Goal: Ask a question

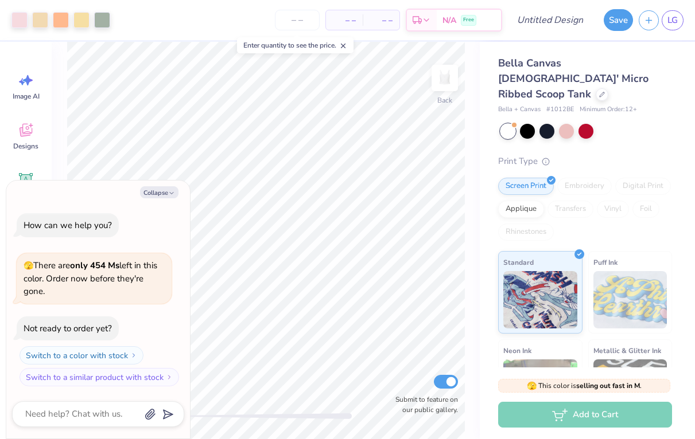
type textarea "x"
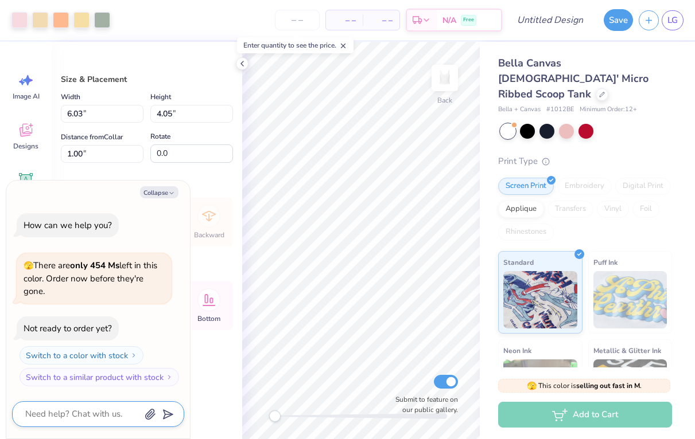
click at [106, 415] on textarea at bounding box center [82, 414] width 116 height 15
type textarea "c"
type textarea "x"
type textarea "ca"
type textarea "x"
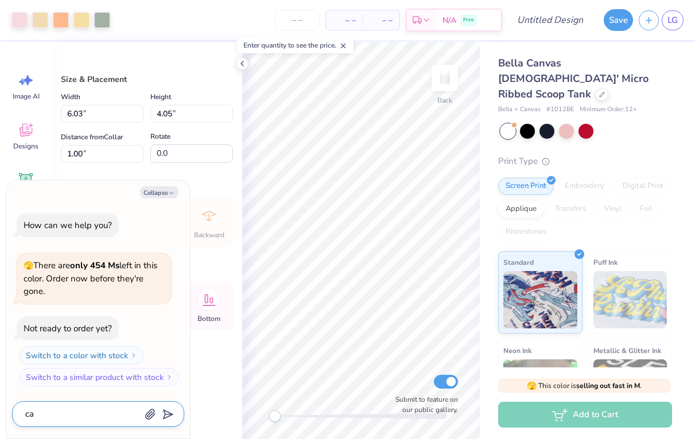
type textarea "can"
type textarea "x"
type textarea "can"
type textarea "x"
type textarea "can i"
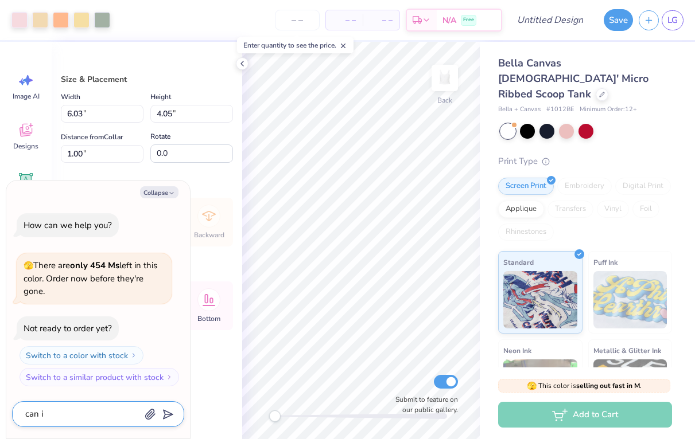
type textarea "x"
type textarea "can i"
type textarea "x"
type textarea "can i s"
type textarea "x"
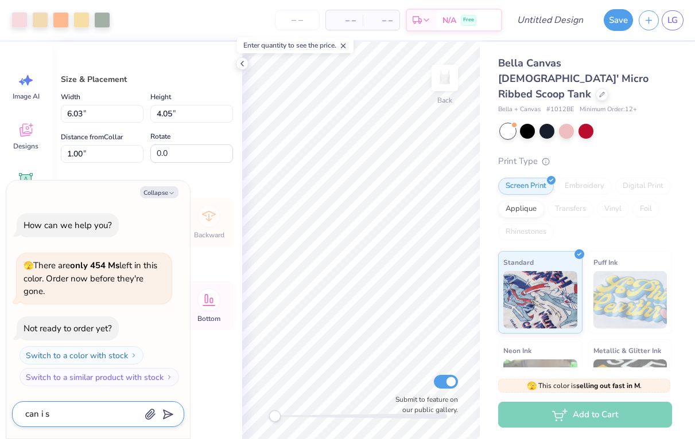
type textarea "can i sw"
type textarea "x"
type textarea "can i swi"
type textarea "x"
type textarea "can i swit"
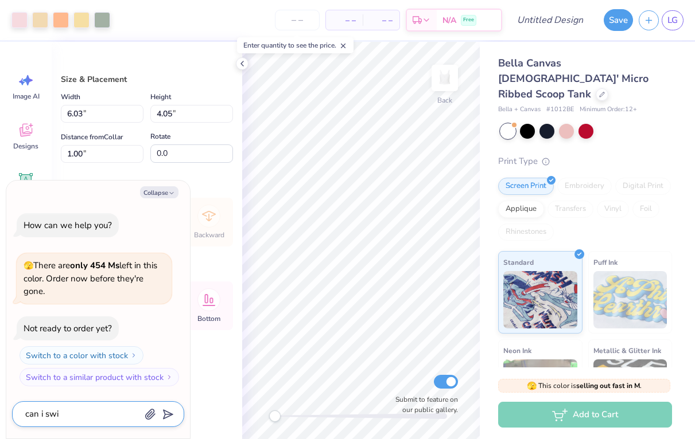
type textarea "x"
type textarea "can i switc"
type textarea "x"
type textarea "can i switch"
type textarea "x"
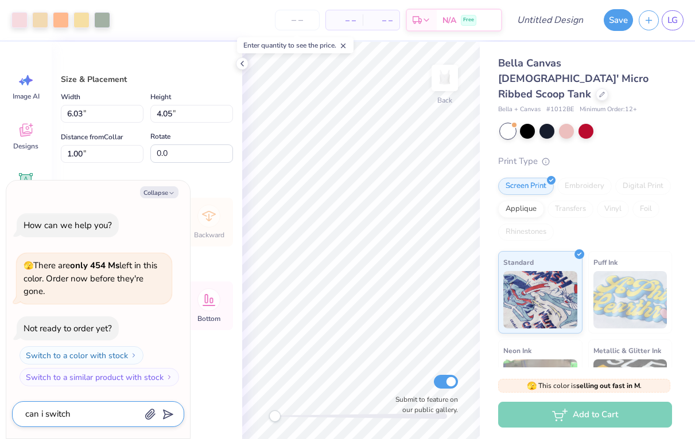
type textarea "can i switch"
type textarea "x"
type textarea "can i switch t"
type textarea "x"
type textarea "can i switch th"
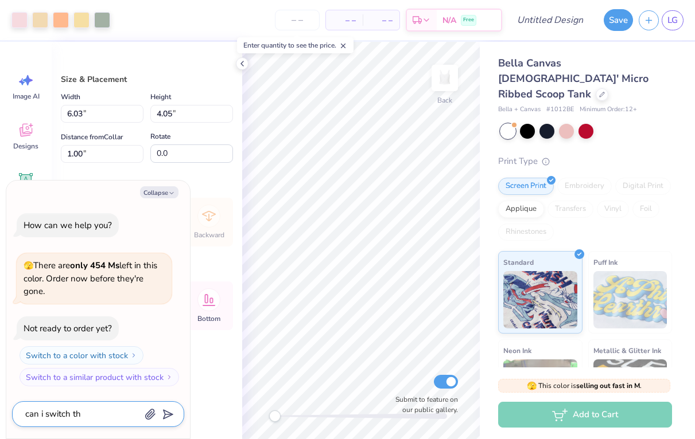
type textarea "x"
type textarea "can i switch th"
type textarea "x"
type textarea "can i switch th"
type textarea "x"
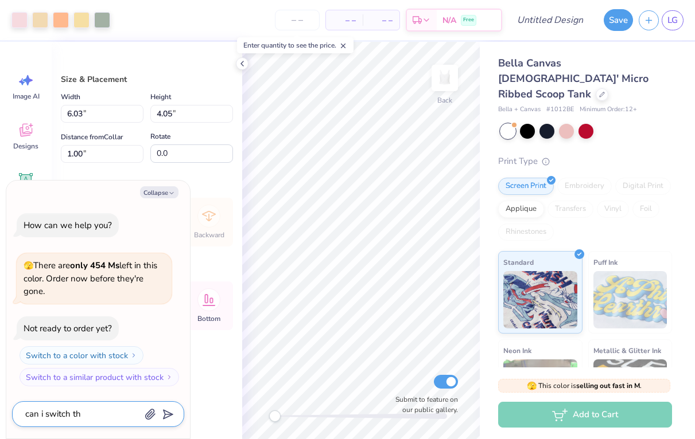
type textarea "can i switch the"
type textarea "x"
type textarea "can i switch the"
type textarea "x"
type textarea "can i switch the k"
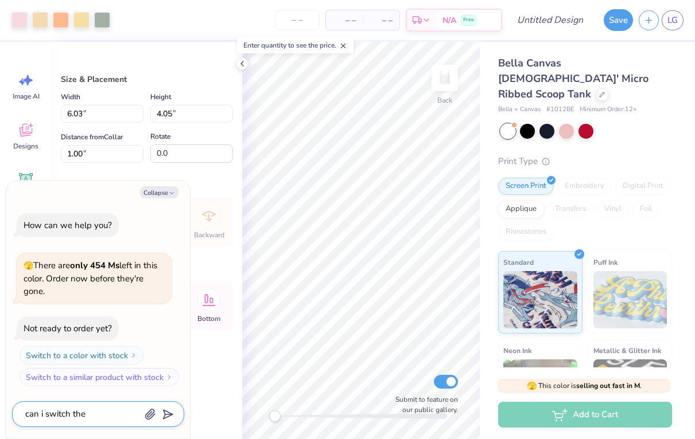
type textarea "x"
type textarea "can i switch the ka"
type textarea "x"
type textarea "can i switch the kap"
type textarea "x"
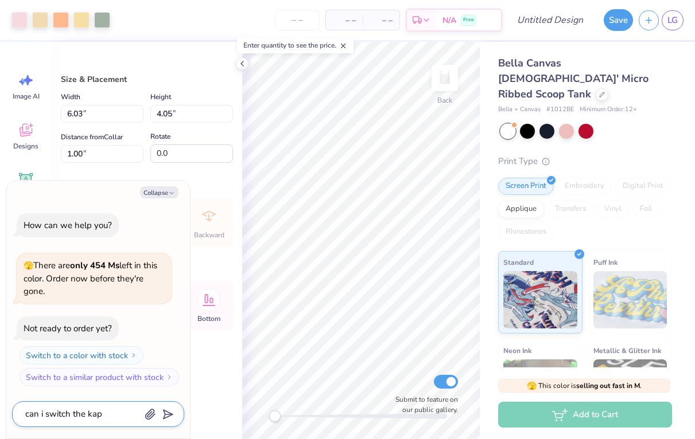
type textarea "can i switch the [PERSON_NAME]"
type textarea "x"
type textarea "can i switch the kappa"
type textarea "x"
type textarea "can i switch the kappa"
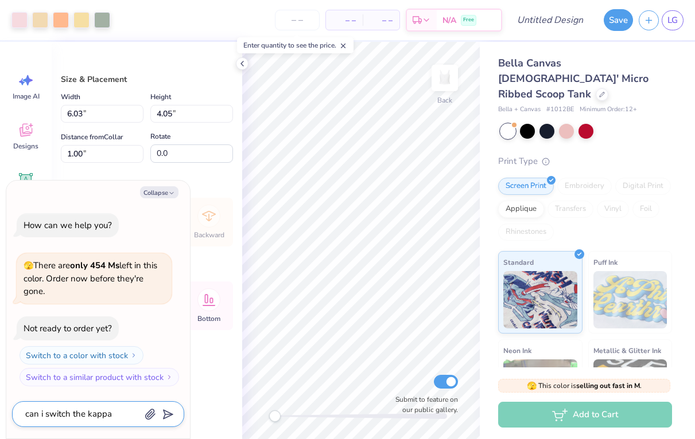
type textarea "x"
type textarea "can i switch the kappa d"
type textarea "x"
type textarea "can i switch the kappa de"
type textarea "x"
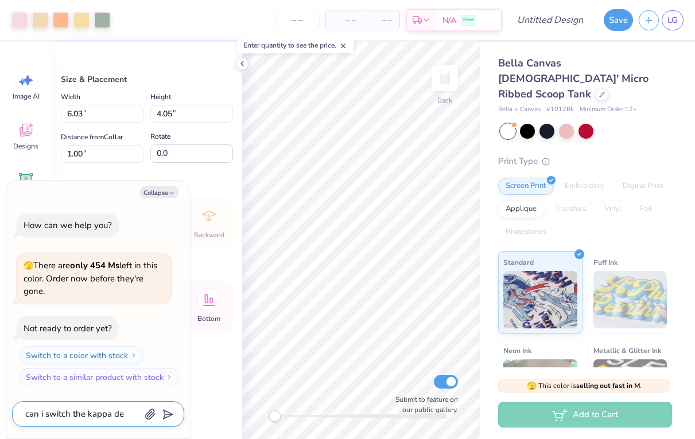
type textarea "can i switch the kappa del"
type textarea "x"
type textarea "can i switch the kappa delt"
type textarea "x"
type textarea "can i switch the kappa delta"
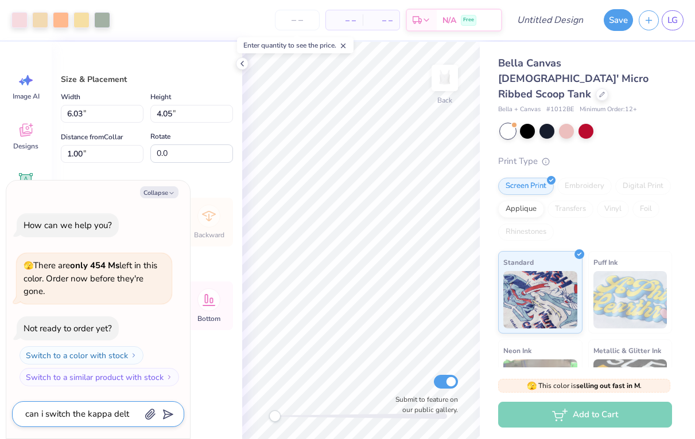
type textarea "x"
type textarea "can i switch the kappa delta"
type textarea "x"
type textarea "can i switch the kappa delta w"
type textarea "x"
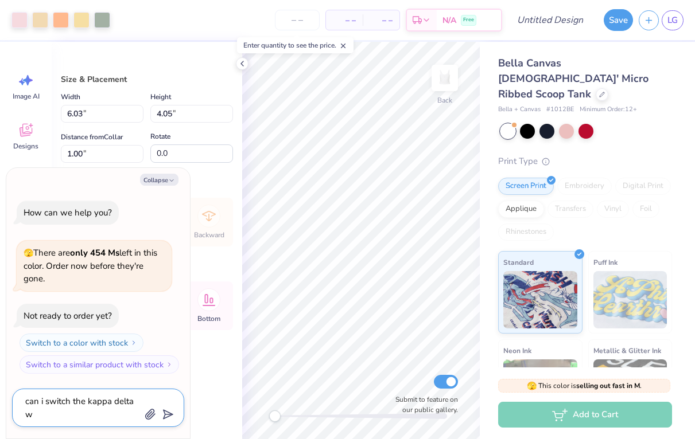
type textarea "can i switch the kappa delta wo"
type textarea "x"
type textarea "can i switch the kappa delta wor"
type textarea "x"
type textarea "can i switch the kappa delta word"
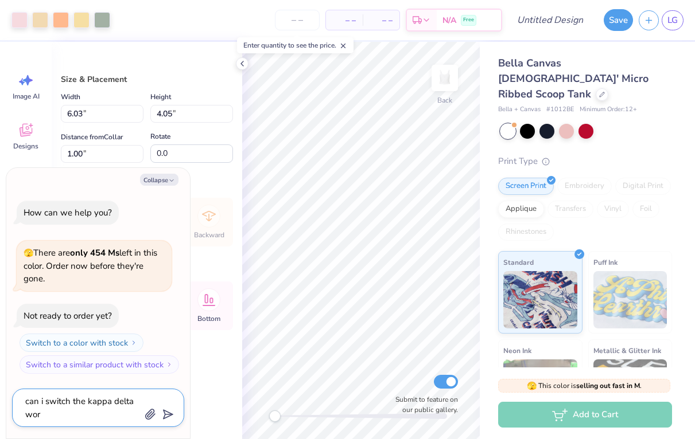
type textarea "x"
type textarea "can i switch the kappa delta words"
type textarea "x"
type textarea "can i switch the kappa delta words"
type textarea "x"
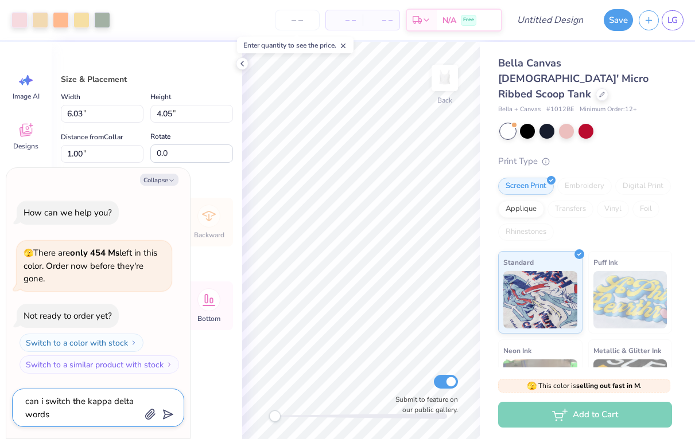
type textarea "can i switch the kappa delta words w"
type textarea "x"
type textarea "can i switch the kappa delta words wi"
type textarea "x"
type textarea "can i switch the kappa delta words wit"
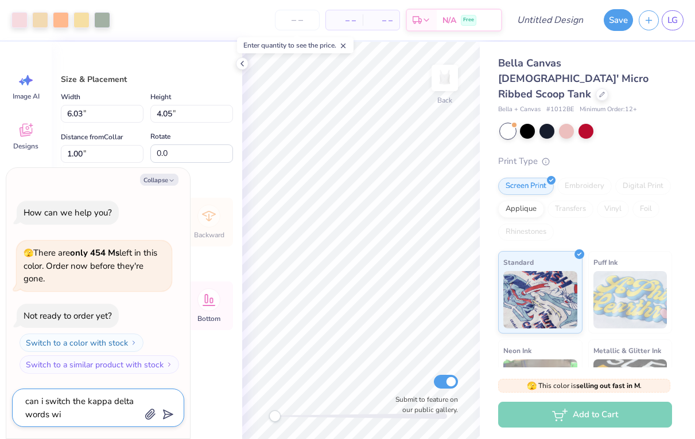
type textarea "x"
type textarea "can i switch the kappa delta words with"
type textarea "x"
type textarea "can i switch the kappa delta words with"
type textarea "x"
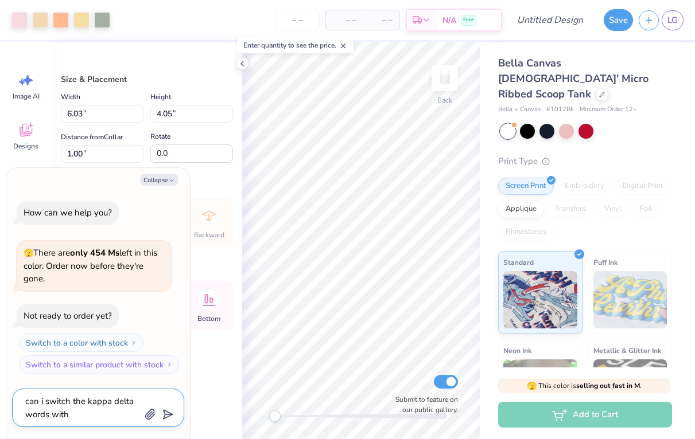
type textarea "can i switch the kappa delta words with o"
type textarea "x"
type textarea "can i switch the kappa delta words with ot"
type textarea "x"
type textarea "can i switch the kappa delta words with oth"
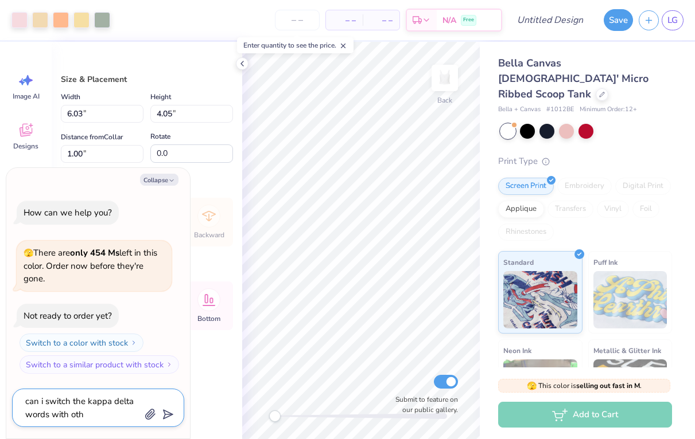
type textarea "x"
type textarea "can i switch the kappa delta words with othe"
type textarea "x"
type textarea "can i switch the kappa delta words with other"
type textarea "x"
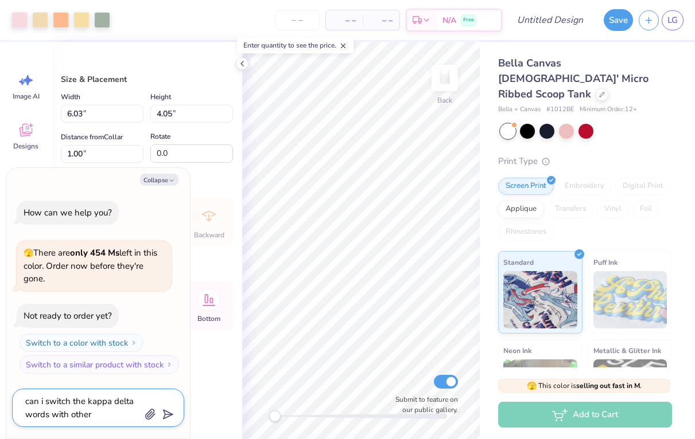
type textarea "can i switch the kappa delta words with other"
type textarea "x"
type textarea "can i switch the kappa delta words with other w"
type textarea "x"
type textarea "can i switch the kappa delta words with other wo"
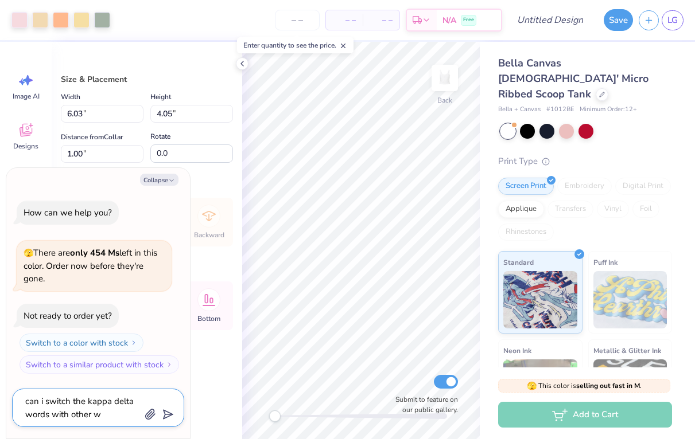
type textarea "x"
type textarea "can i switch the kappa delta words with other wor"
type textarea "x"
type textarea "can i switch the kappa delta words with other word"
type textarea "x"
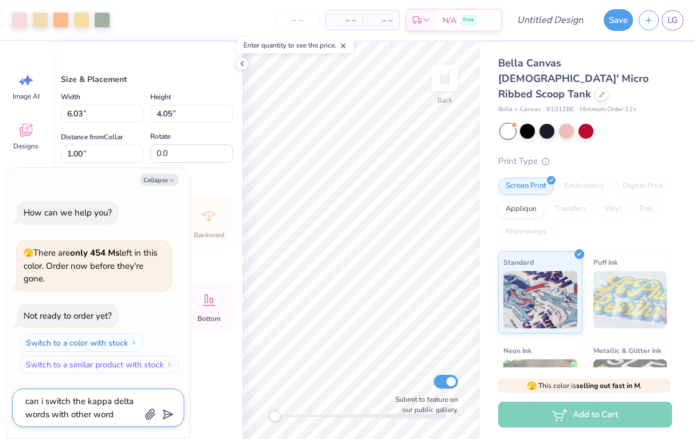
type textarea "can i switch the kappa delta words with other words"
type textarea "x"
type textarea "can i switch the kappa delta words with other words"
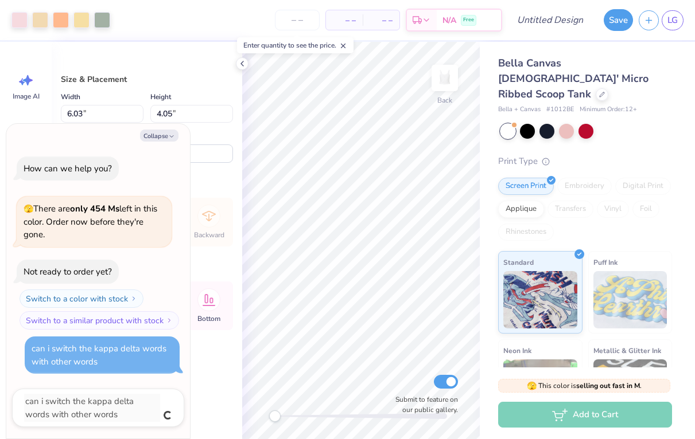
type textarea "x"
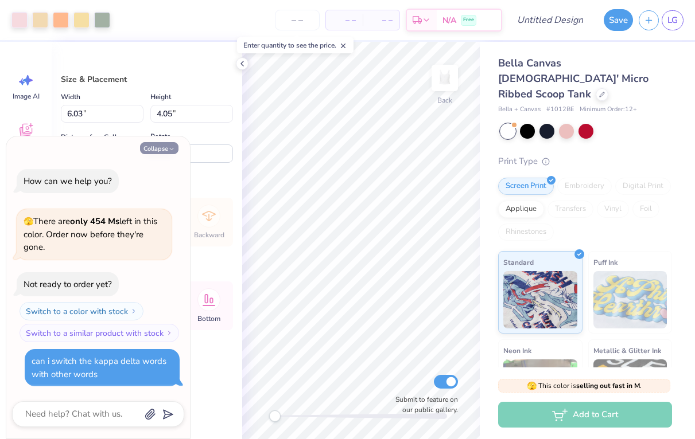
click at [163, 149] on button "Collapse" at bounding box center [159, 148] width 38 height 12
type textarea "x"
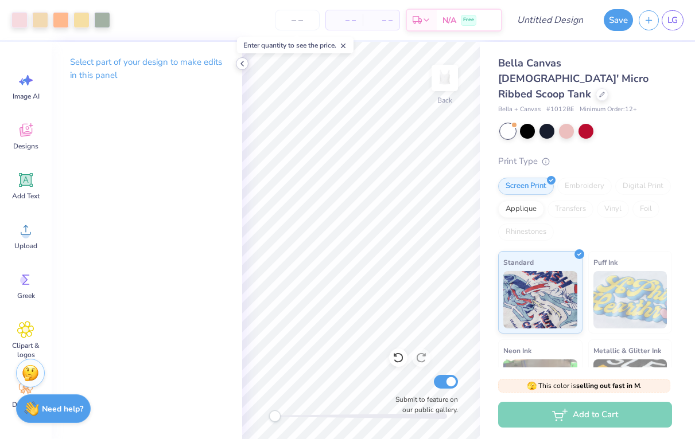
click at [240, 60] on icon at bounding box center [241, 63] width 9 height 9
click at [26, 188] on icon at bounding box center [25, 180] width 17 height 17
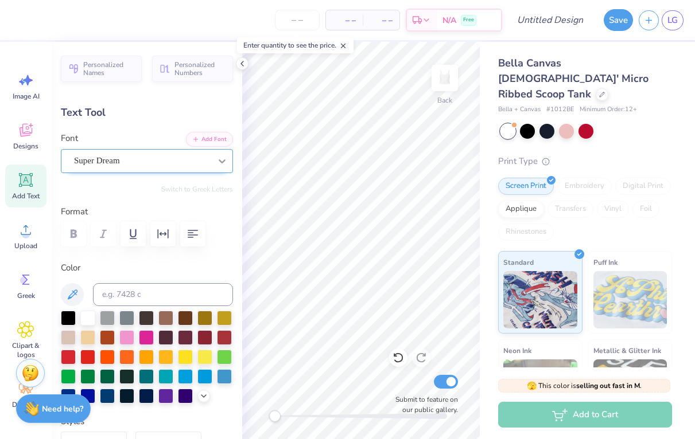
type textarea "ddd"
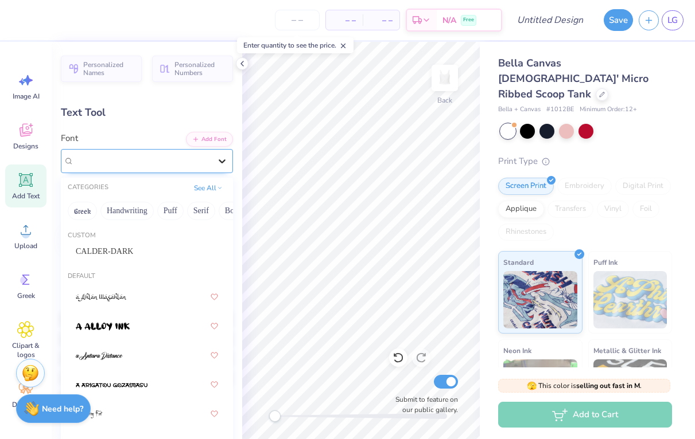
click at [223, 159] on icon at bounding box center [221, 160] width 11 height 11
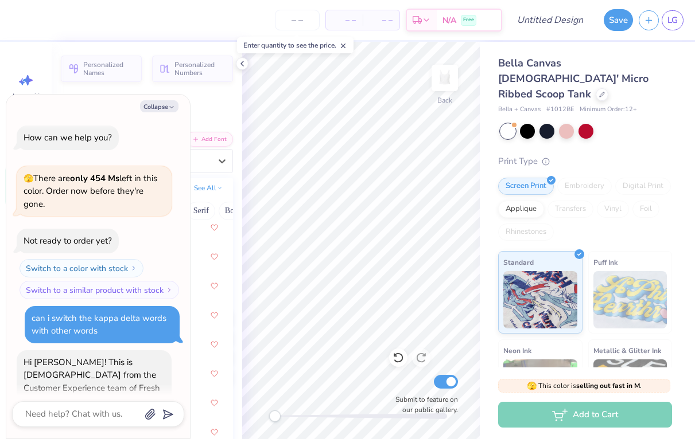
scroll to position [38, 0]
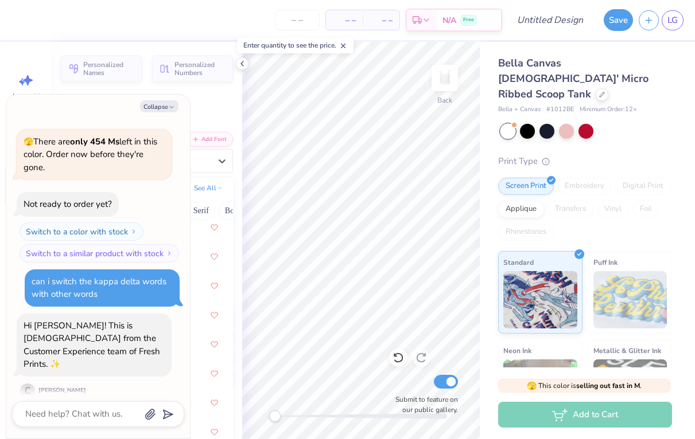
click at [49, 387] on div "[PERSON_NAME]" at bounding box center [62, 391] width 48 height 9
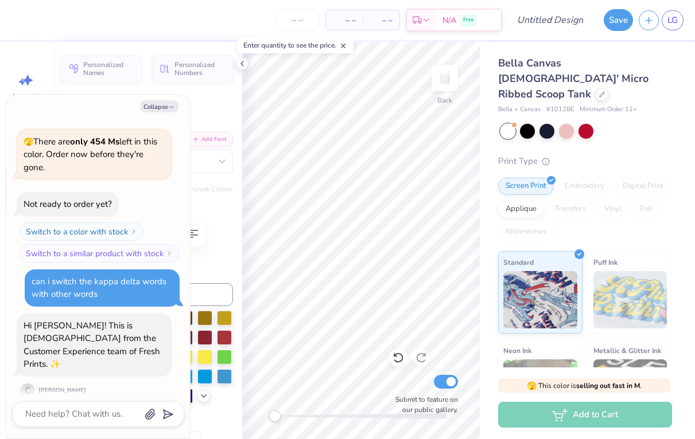
scroll to position [92, 0]
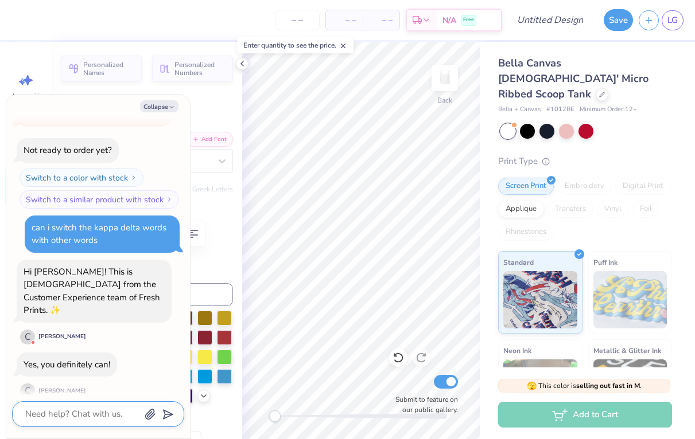
click at [93, 414] on textarea at bounding box center [82, 414] width 116 height 15
type textarea "x"
type textarea "h"
type textarea "x"
type textarea "ho"
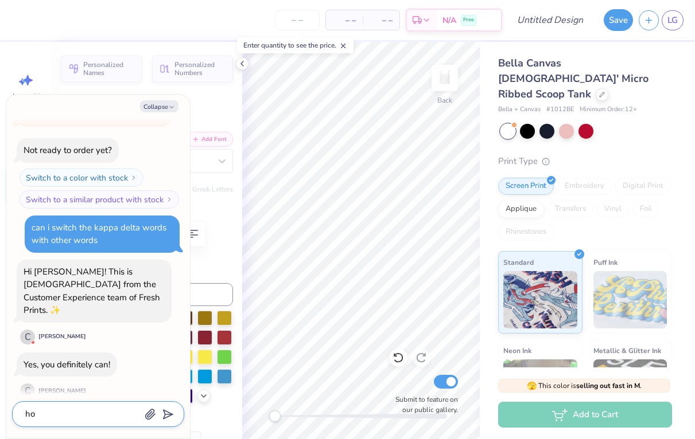
type textarea "x"
type textarea "how"
type textarea "x"
type textarea "how"
type textarea "x"
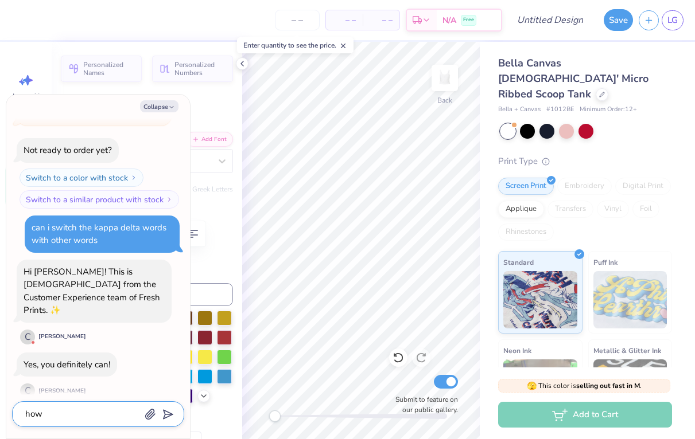
type textarea "how d"
type textarea "x"
type textarea "how do"
type textarea "x"
type textarea "how do"
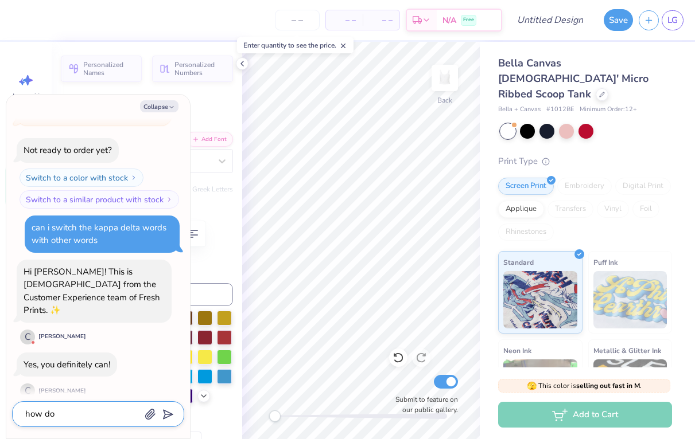
type textarea "x"
type textarea "how do i"
type textarea "x"
type textarea "how do i"
type textarea "x"
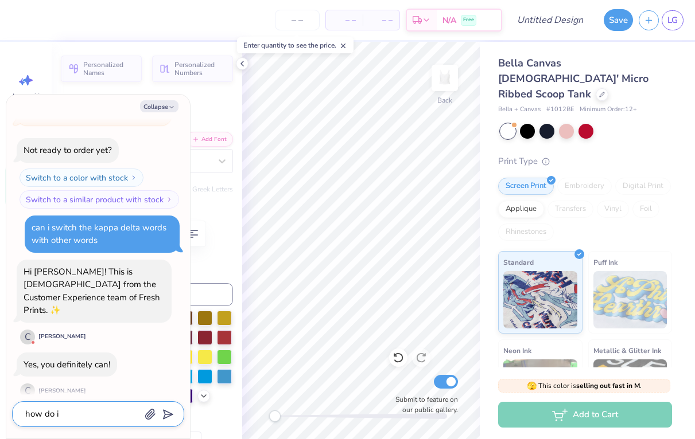
type textarea "how do i d"
type textarea "x"
type textarea "how do i do"
type textarea "x"
type textarea "how do i do i"
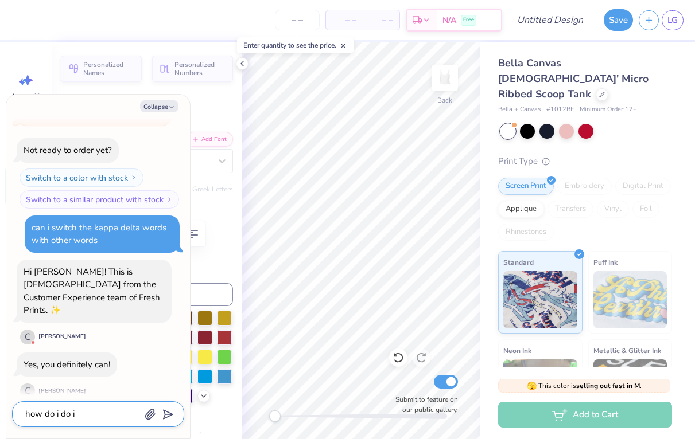
type textarea "x"
type textarea "how do i do it"
type textarea "x"
type textarea "how do i do it?"
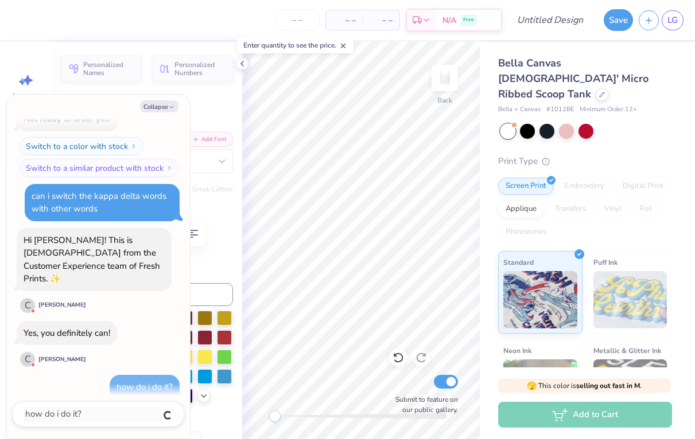
type textarea "x"
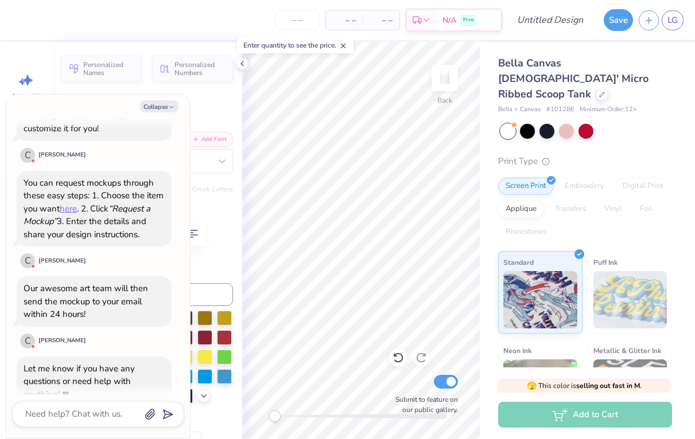
scroll to position [480, 0]
type textarea "x"
click at [69, 202] on link "here" at bounding box center [68, 207] width 17 height 11
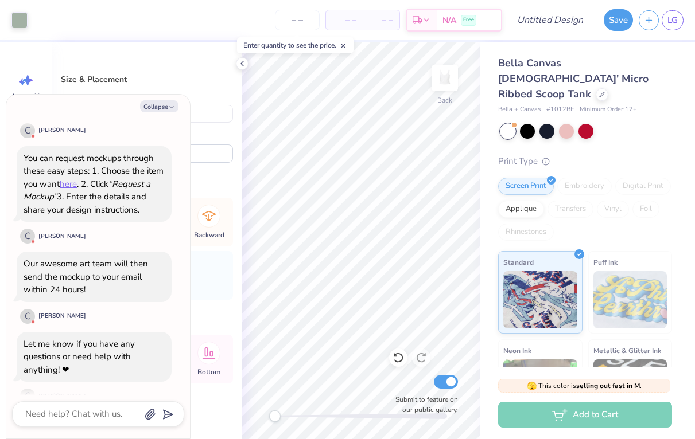
scroll to position [508, 0]
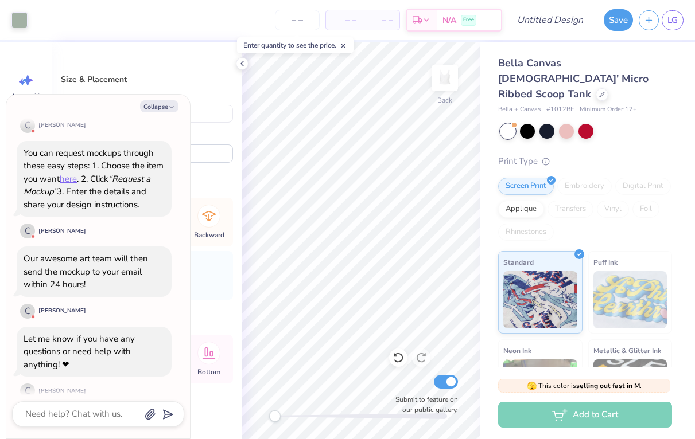
type textarea "x"
